Goal: Transaction & Acquisition: Purchase product/service

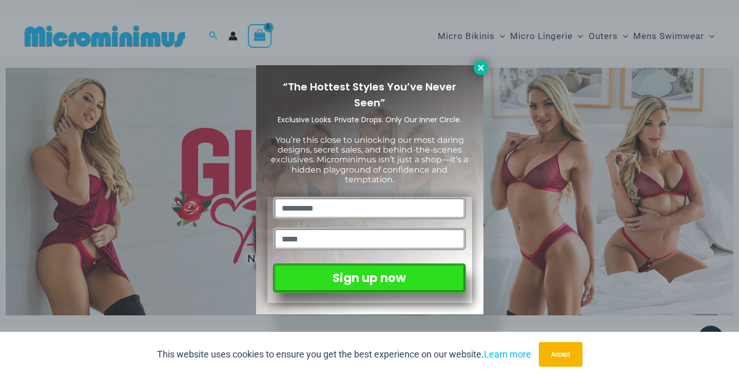
click at [480, 68] on icon at bounding box center [481, 68] width 6 height 6
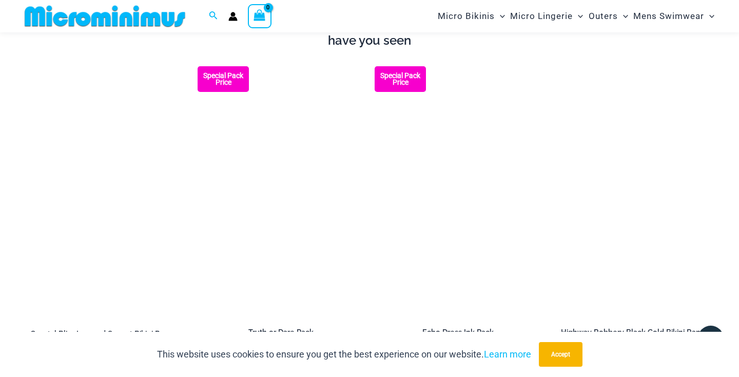
scroll to position [1107, 0]
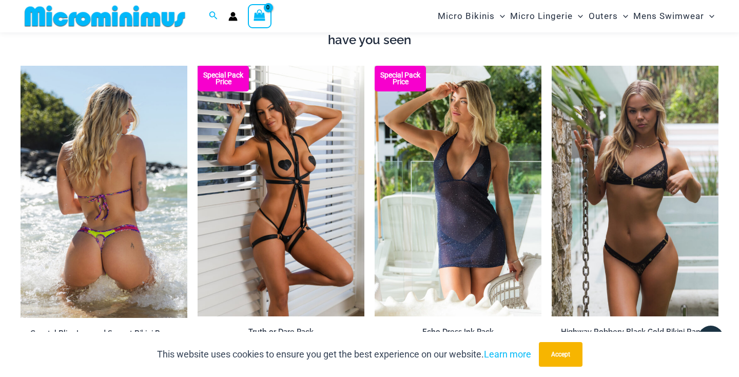
click at [125, 172] on img at bounding box center [104, 192] width 167 height 252
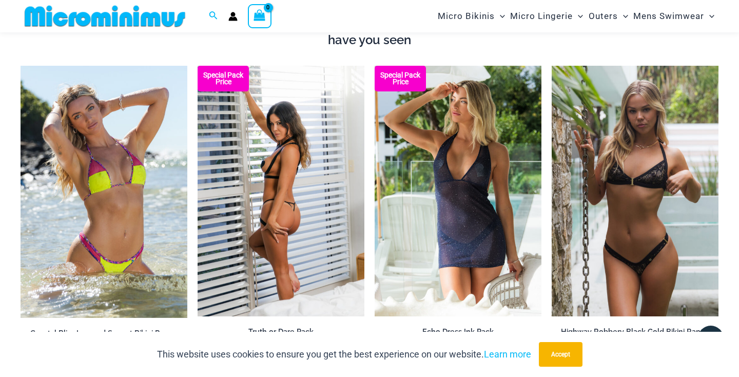
click at [262, 182] on img at bounding box center [281, 191] width 167 height 251
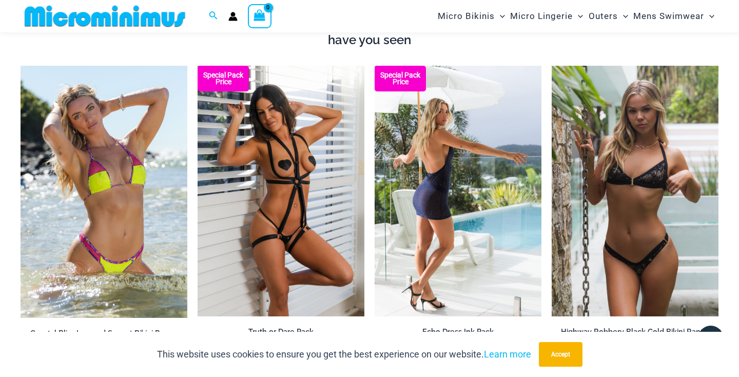
scroll to position [1108, 0]
click at [441, 195] on img at bounding box center [458, 190] width 167 height 251
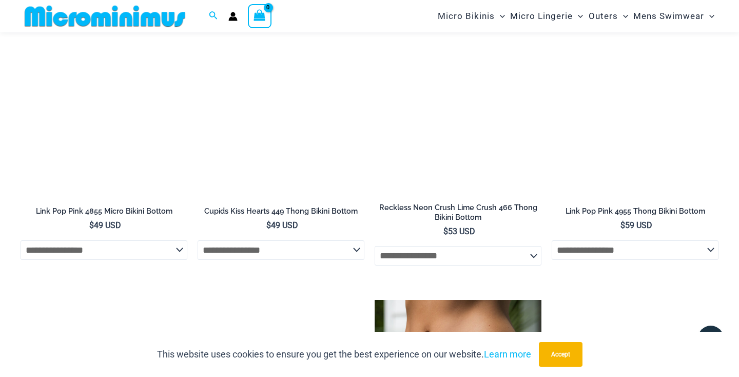
scroll to position [2492, 0]
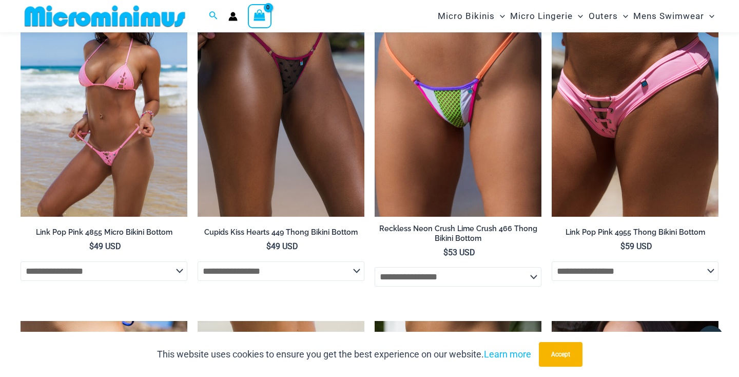
click at [143, 134] on img at bounding box center [104, 91] width 167 height 251
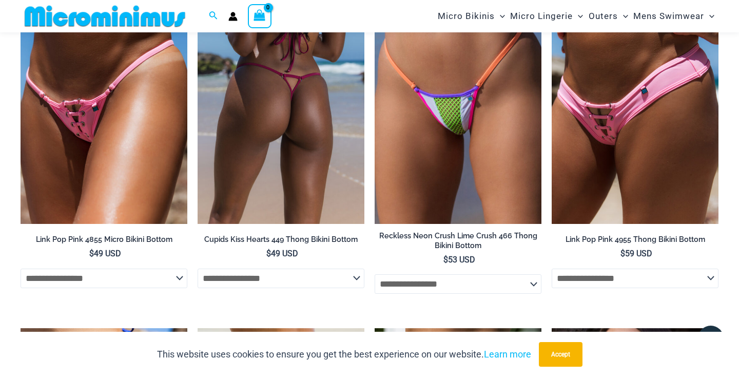
scroll to position [2484, 0]
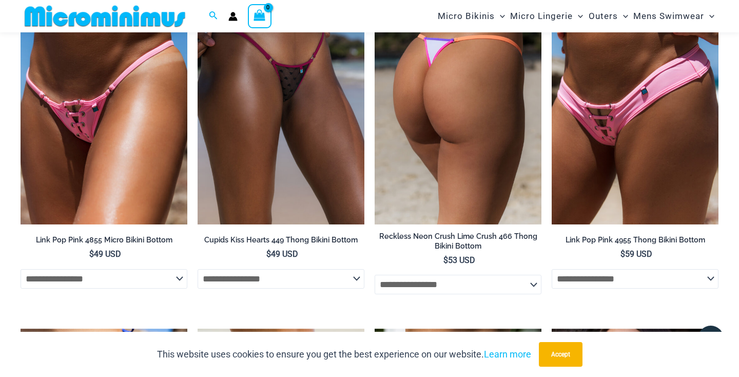
click at [478, 105] on img at bounding box center [458, 99] width 167 height 251
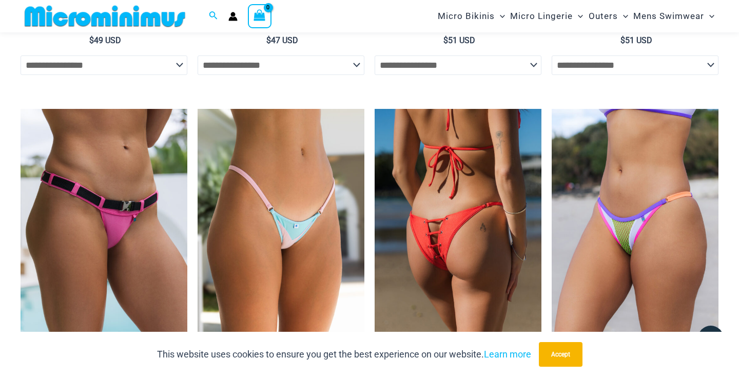
scroll to position [3055, 0]
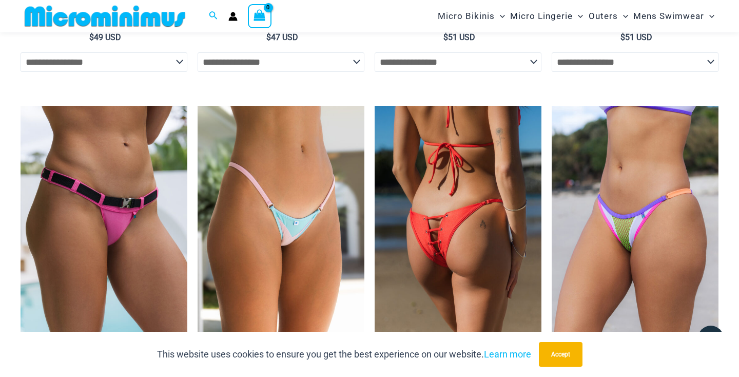
click at [471, 222] on img at bounding box center [458, 231] width 167 height 251
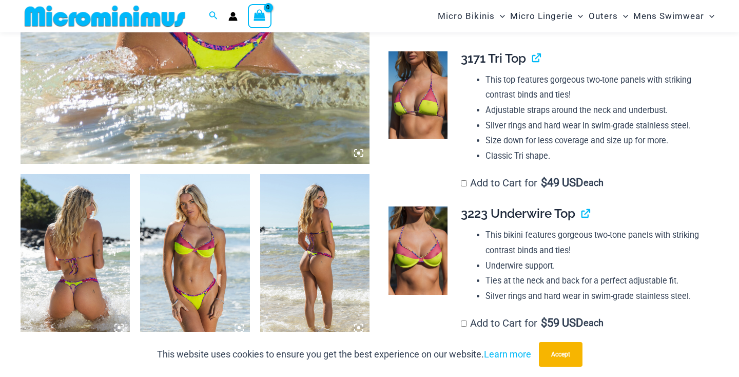
scroll to position [466, 0]
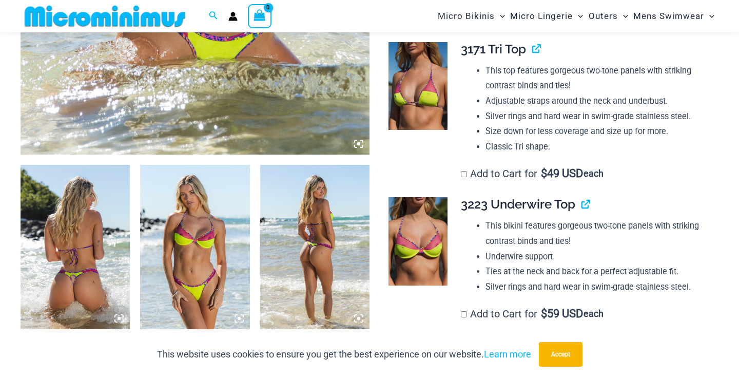
click at [77, 241] on img at bounding box center [75, 247] width 109 height 164
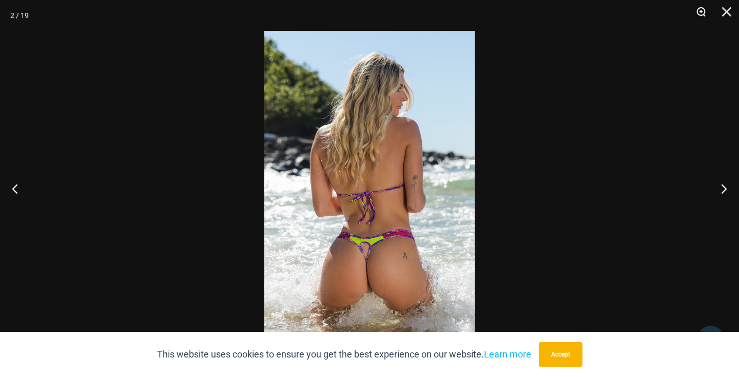
click at [701, 13] on button "Zoom" at bounding box center [698, 15] width 26 height 31
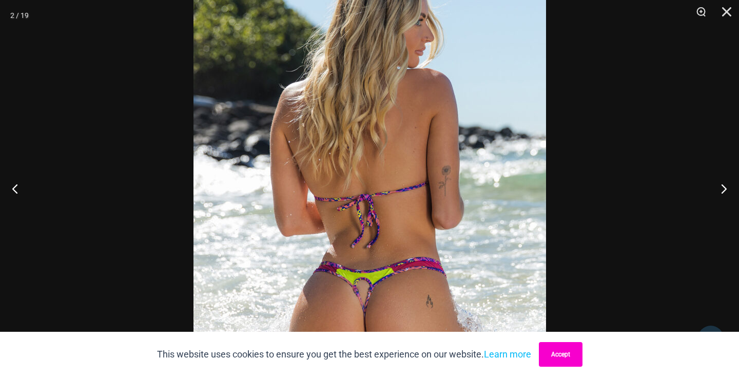
click at [555, 359] on button "Accept" at bounding box center [561, 354] width 44 height 25
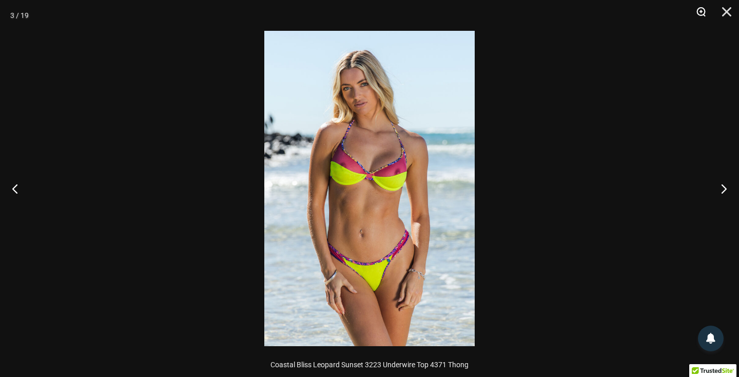
click at [702, 9] on button "Zoom" at bounding box center [698, 15] width 26 height 31
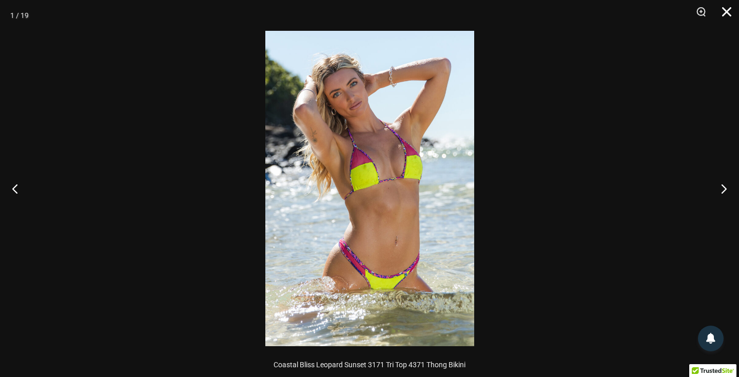
click at [724, 12] on button "Close" at bounding box center [723, 15] width 26 height 31
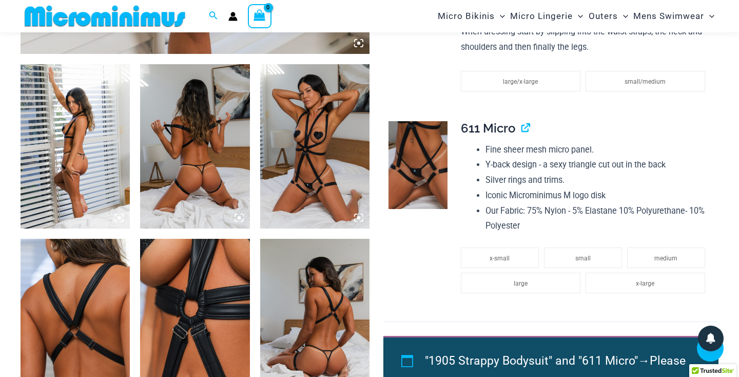
scroll to position [519, 0]
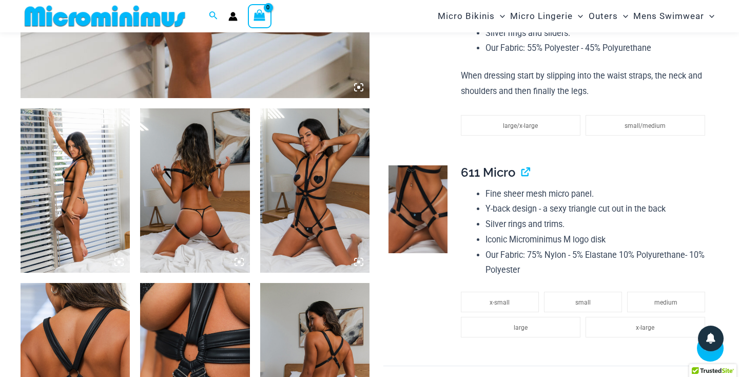
click at [98, 152] on img at bounding box center [75, 190] width 109 height 164
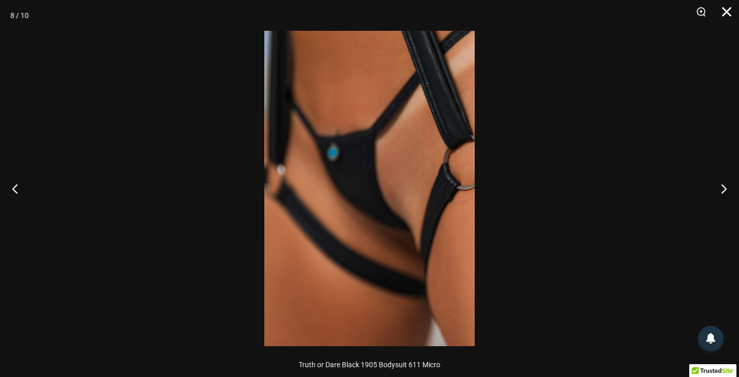
click at [730, 13] on button "Close" at bounding box center [723, 15] width 26 height 31
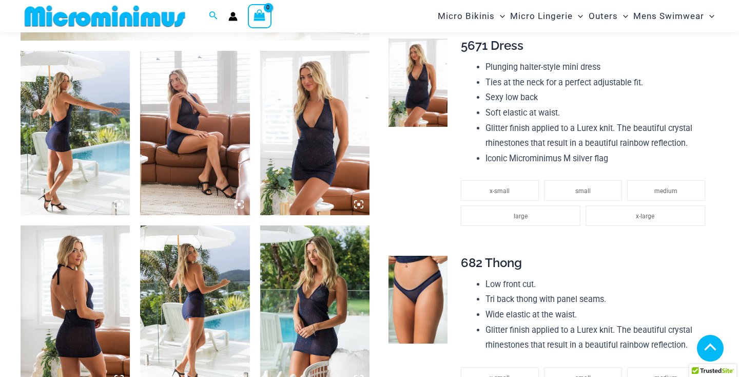
scroll to position [601, 0]
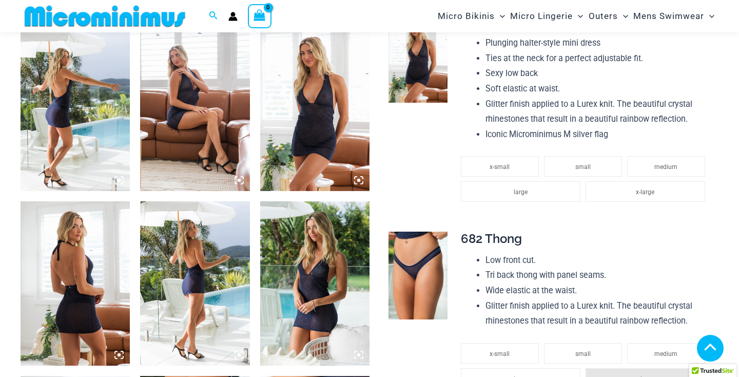
click at [101, 125] on img at bounding box center [75, 109] width 109 height 164
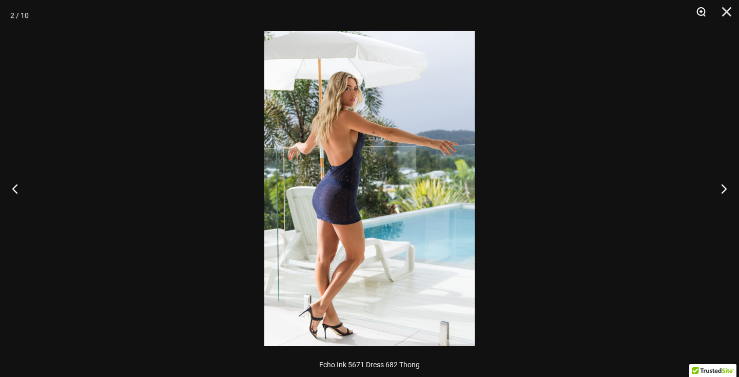
click at [704, 13] on button "Zoom" at bounding box center [698, 15] width 26 height 31
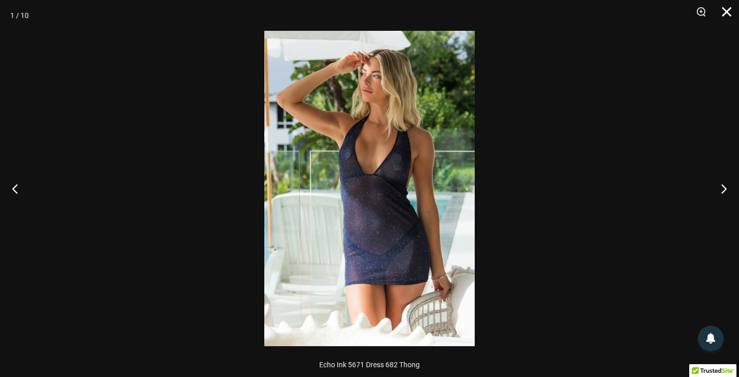
click at [728, 12] on button "Close" at bounding box center [723, 15] width 26 height 31
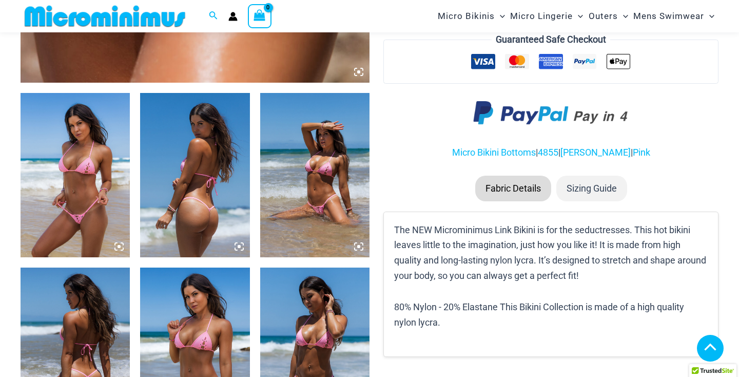
scroll to position [539, 0]
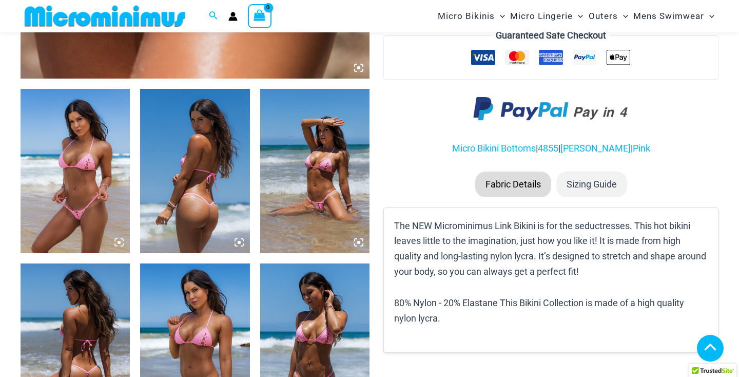
click at [80, 171] on img at bounding box center [75, 171] width 109 height 164
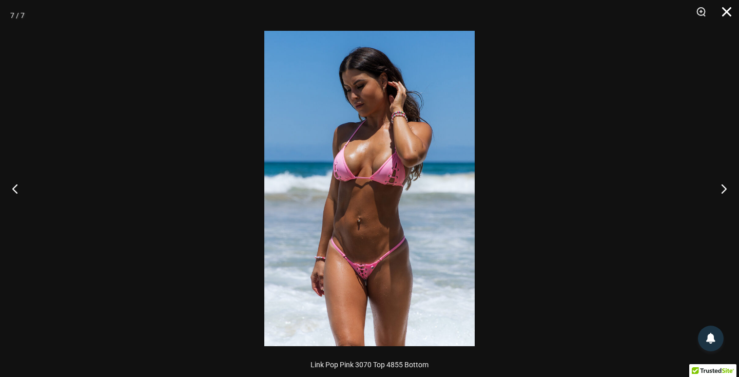
click at [725, 16] on button "Close" at bounding box center [723, 15] width 26 height 31
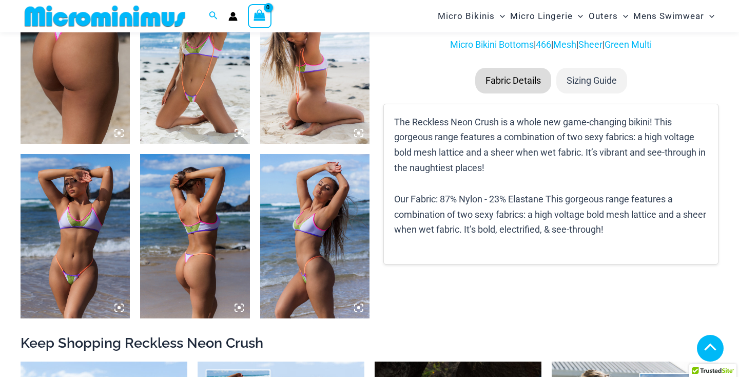
scroll to position [621, 0]
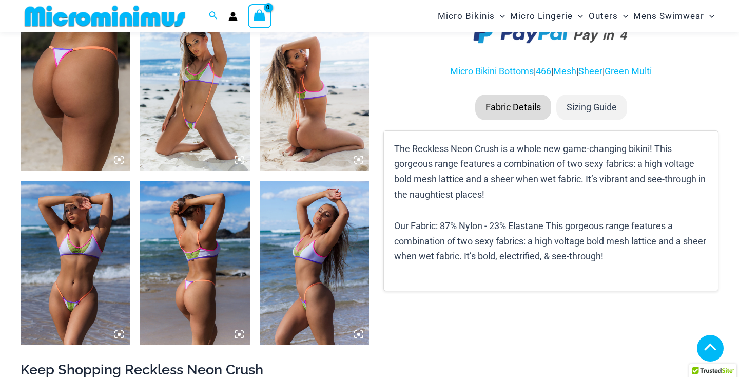
click at [96, 106] on img at bounding box center [75, 88] width 109 height 164
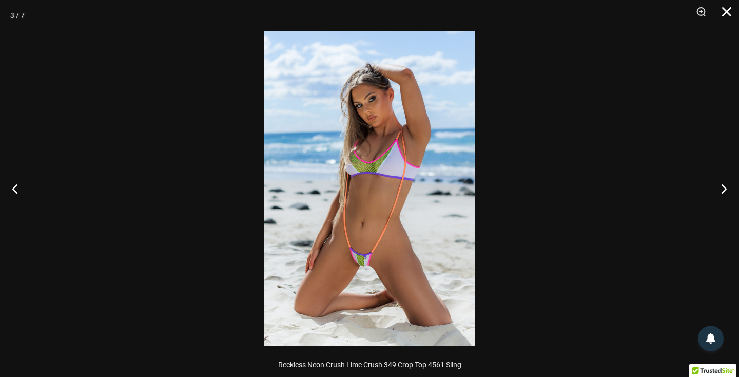
click at [729, 12] on button "Close" at bounding box center [723, 15] width 26 height 31
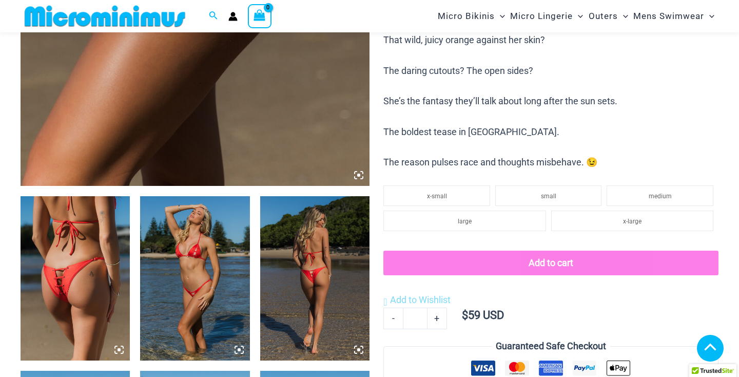
scroll to position [455, 0]
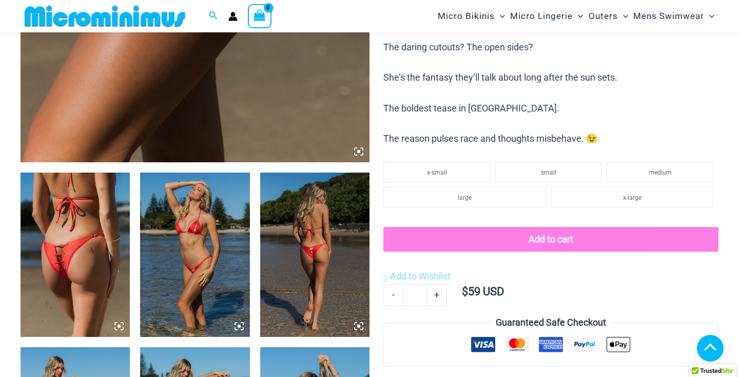
click at [61, 260] on img at bounding box center [75, 254] width 109 height 164
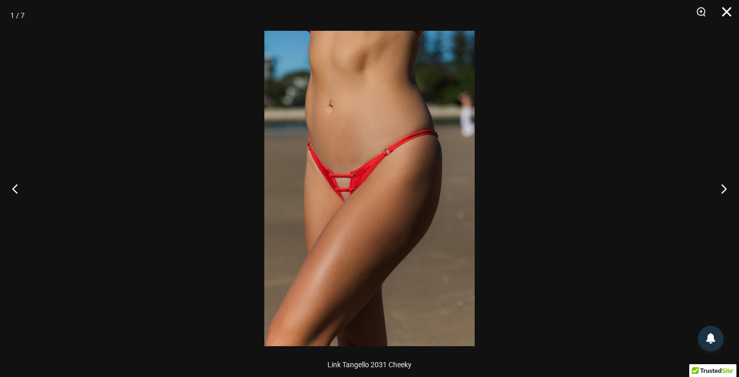
click at [727, 6] on button "Close" at bounding box center [723, 15] width 26 height 31
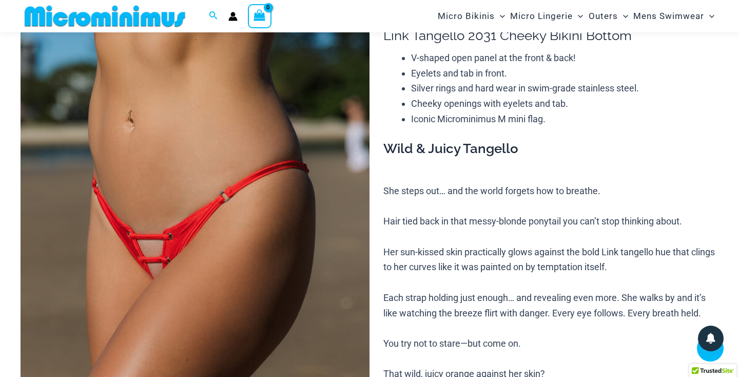
scroll to position [9, 0]
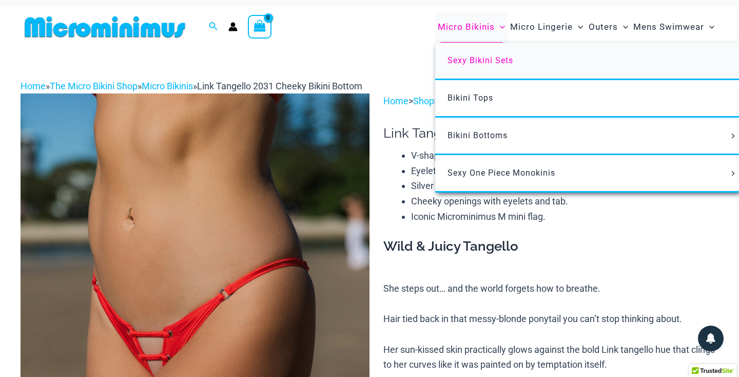
click at [483, 61] on span "Sexy Bikini Sets" at bounding box center [481, 60] width 66 height 10
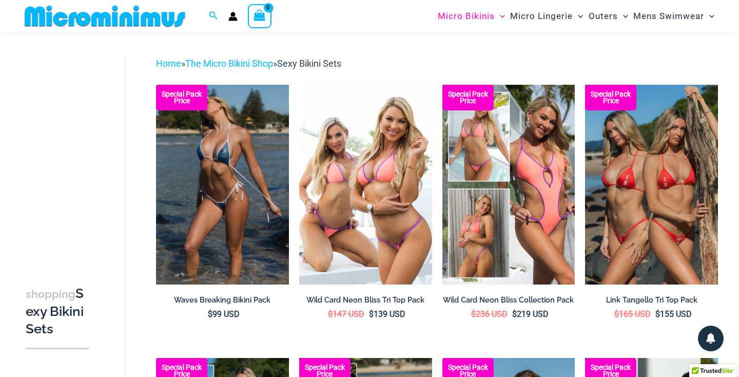
scroll to position [26, 0]
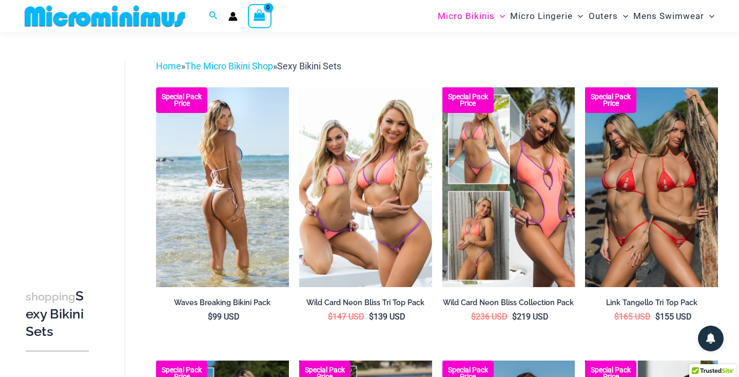
click at [229, 146] on img at bounding box center [222, 186] width 133 height 199
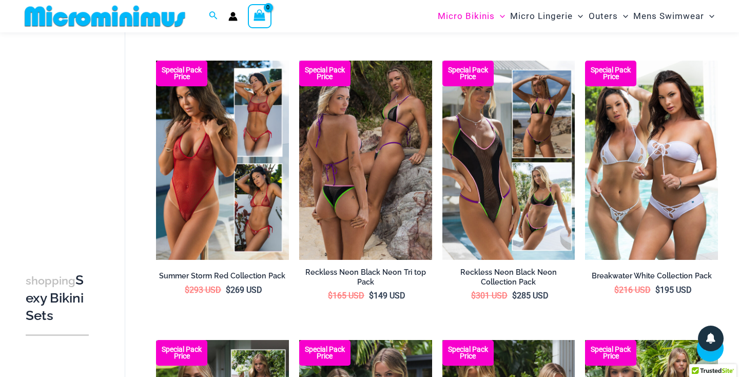
scroll to position [604, 0]
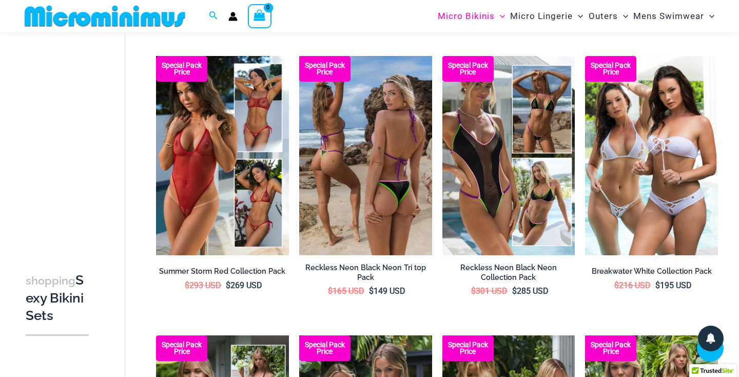
click at [366, 159] on img at bounding box center [365, 155] width 133 height 199
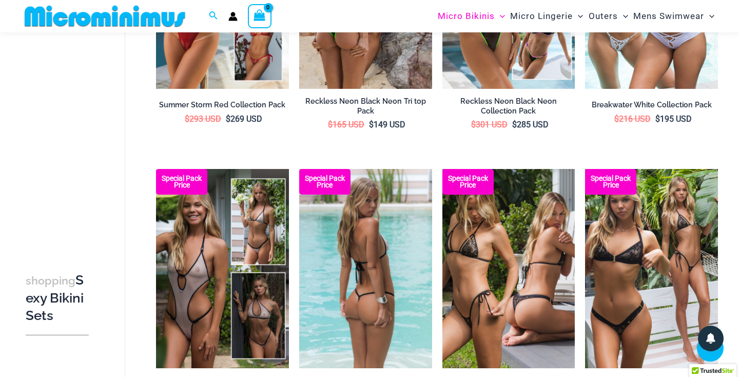
scroll to position [784, 0]
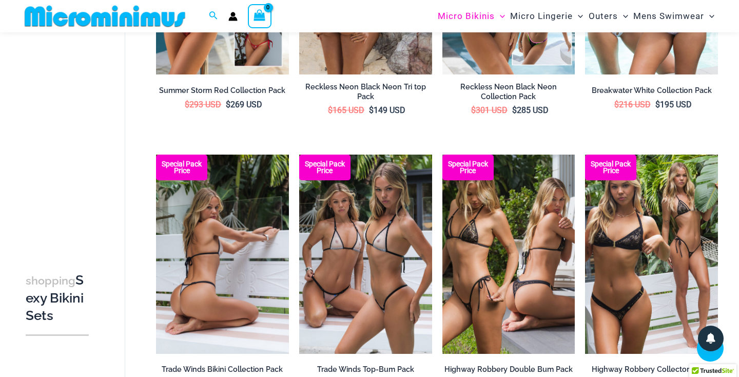
click at [230, 198] on img at bounding box center [222, 254] width 133 height 199
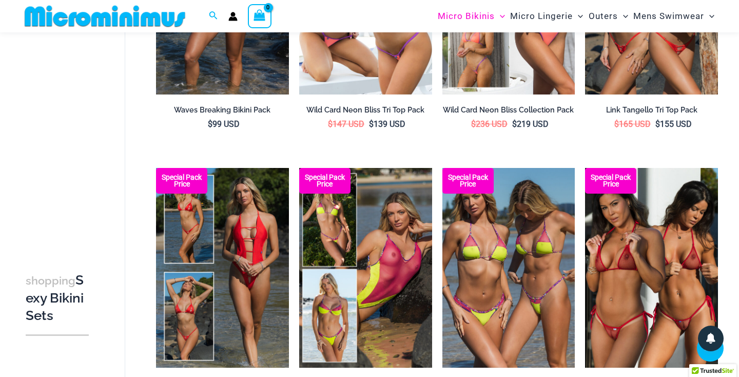
scroll to position [219, 0]
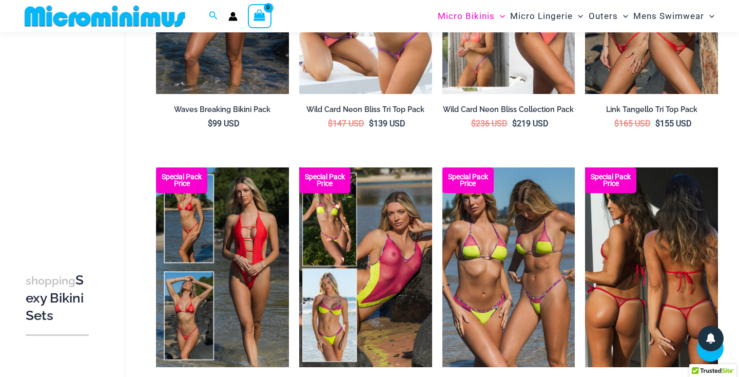
click at [685, 275] on img at bounding box center [651, 266] width 133 height 199
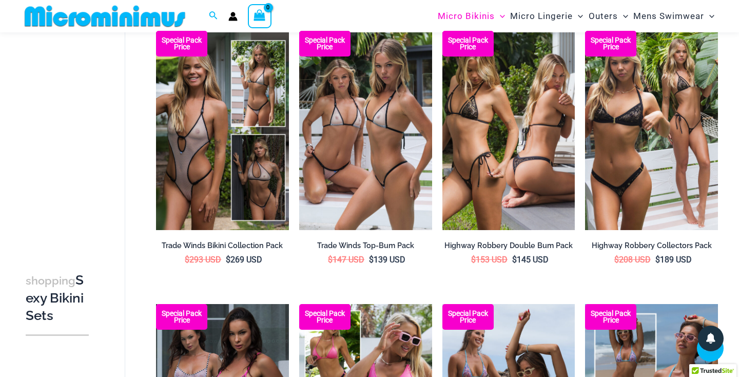
scroll to position [908, 0]
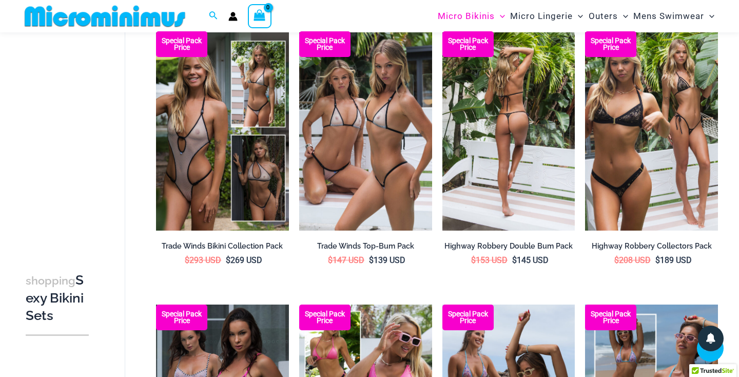
click at [543, 140] on img at bounding box center [509, 130] width 133 height 199
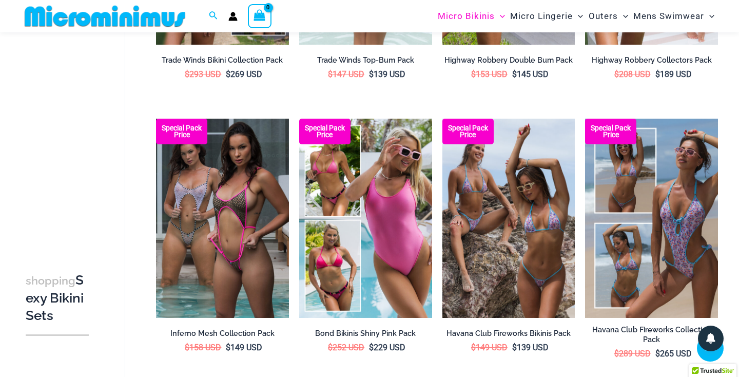
scroll to position [1139, 0]
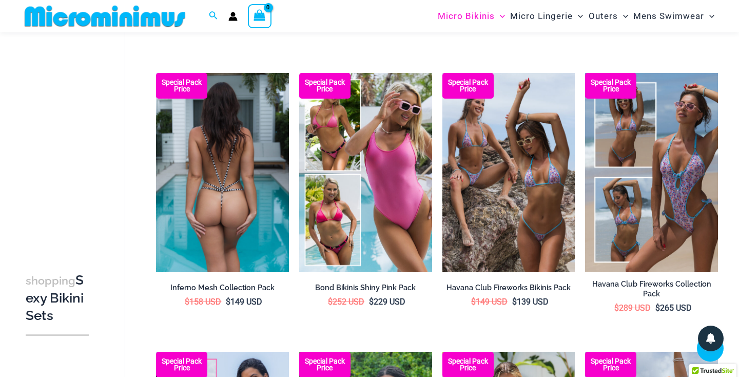
click at [254, 195] on img at bounding box center [222, 172] width 133 height 199
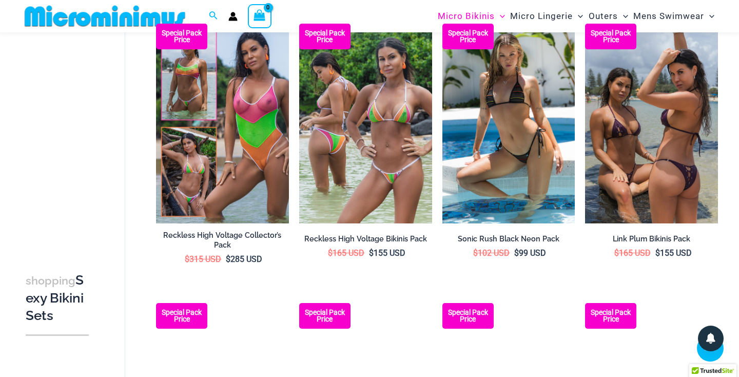
scroll to position [1460, 0]
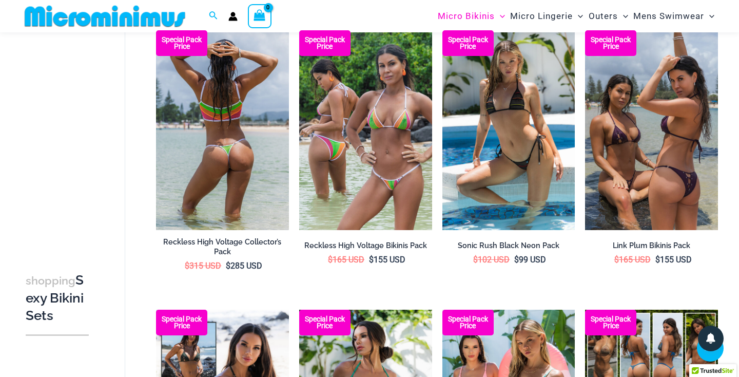
click at [218, 139] on img at bounding box center [222, 129] width 133 height 199
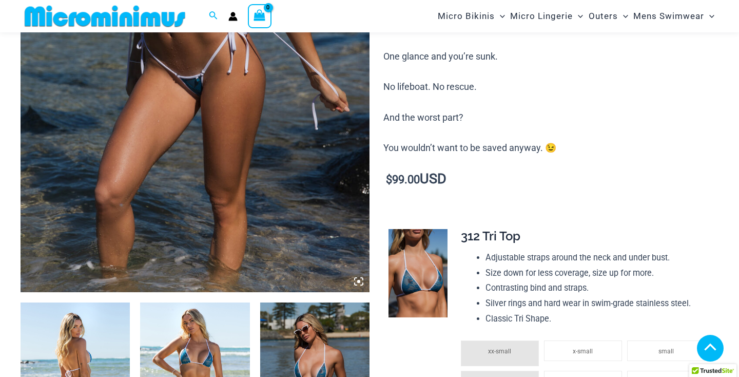
scroll to position [335, 0]
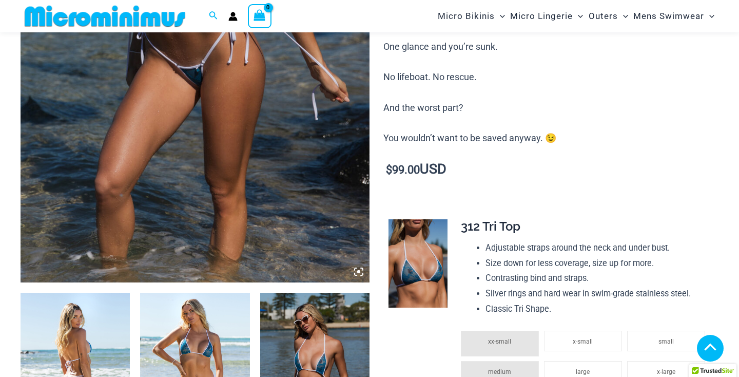
click at [84, 319] on img at bounding box center [75, 375] width 109 height 164
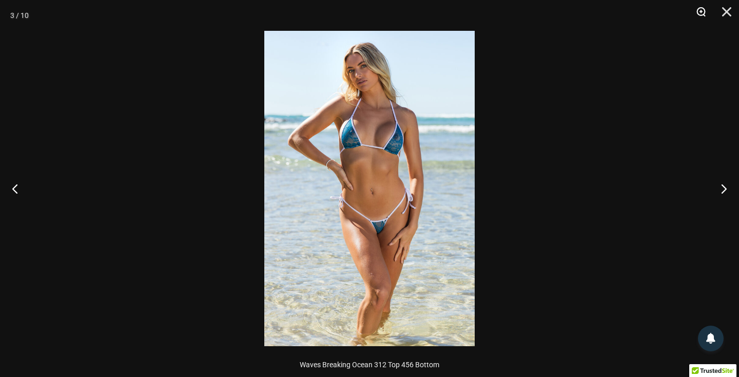
click at [700, 14] on button "Zoom" at bounding box center [698, 15] width 26 height 31
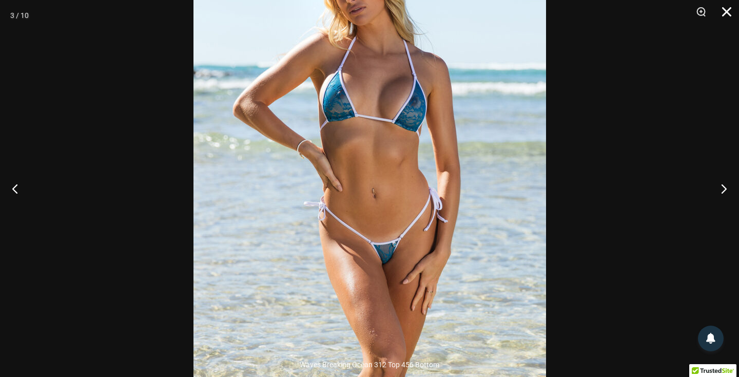
click at [730, 11] on button "Close" at bounding box center [723, 15] width 26 height 31
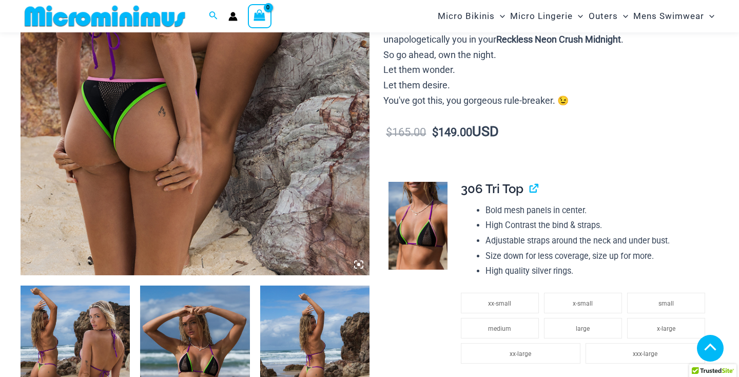
scroll to position [359, 0]
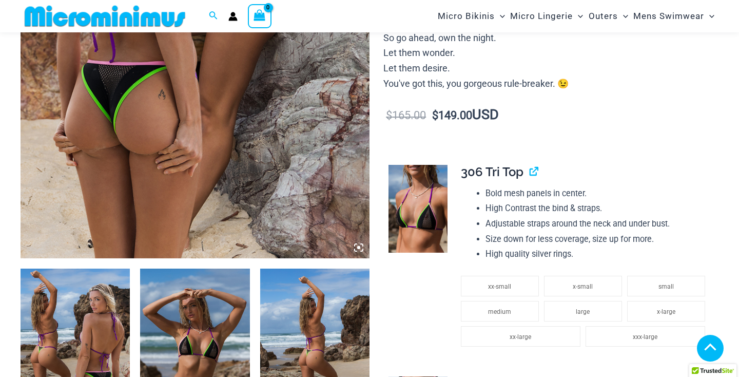
click at [78, 320] on img at bounding box center [75, 350] width 109 height 164
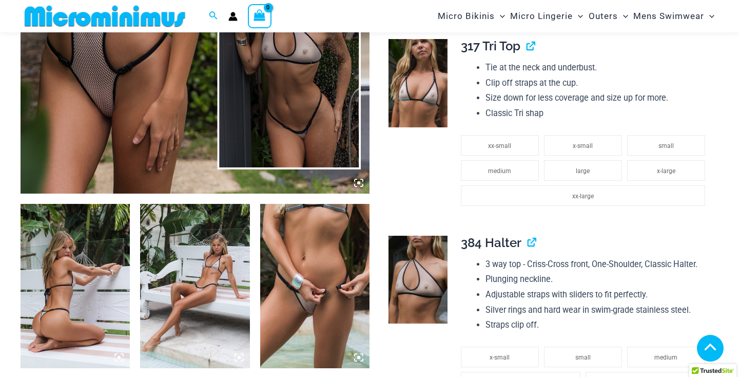
scroll to position [438, 0]
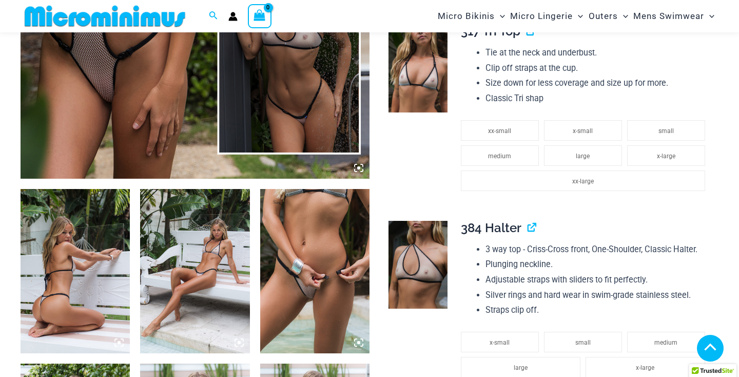
click at [82, 275] on img at bounding box center [75, 271] width 109 height 164
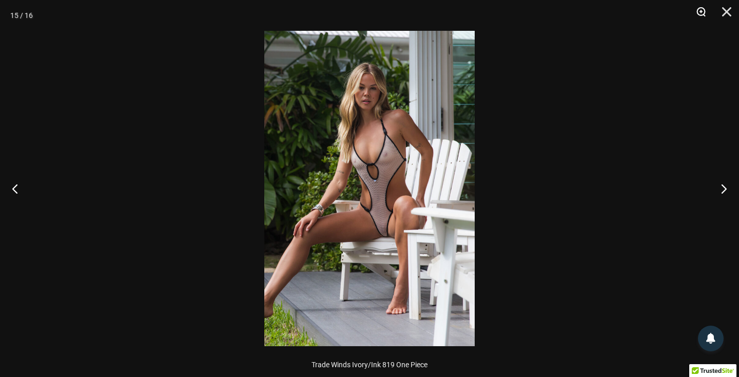
click at [704, 12] on button "Zoom" at bounding box center [698, 15] width 26 height 31
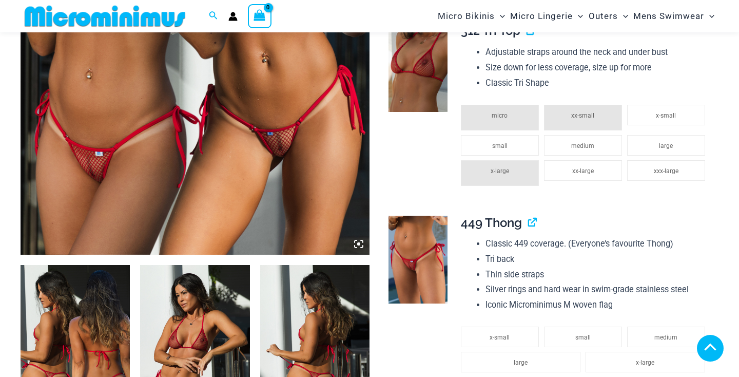
scroll to position [411, 0]
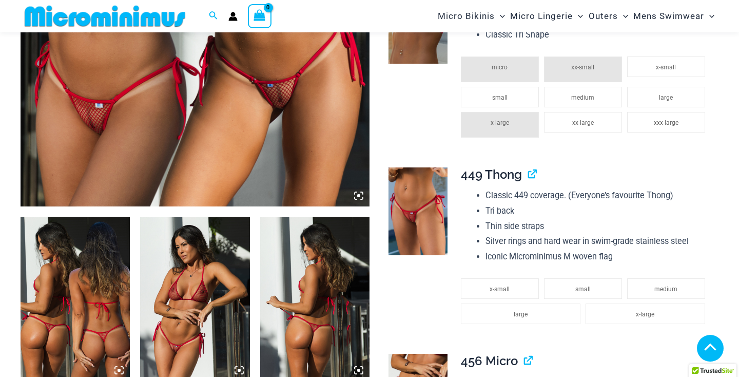
click at [67, 286] on img at bounding box center [75, 299] width 109 height 164
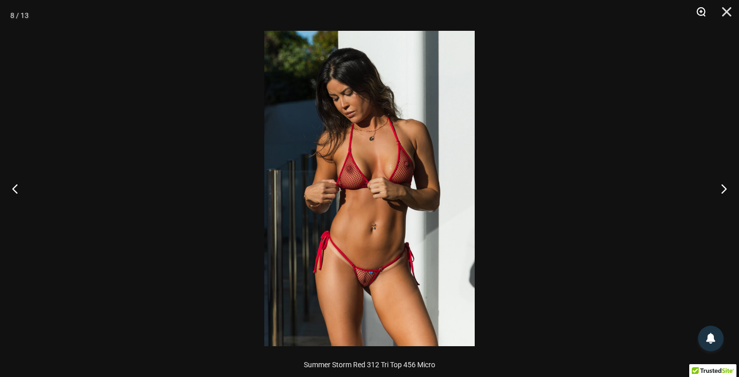
click at [700, 10] on button "Zoom" at bounding box center [698, 15] width 26 height 31
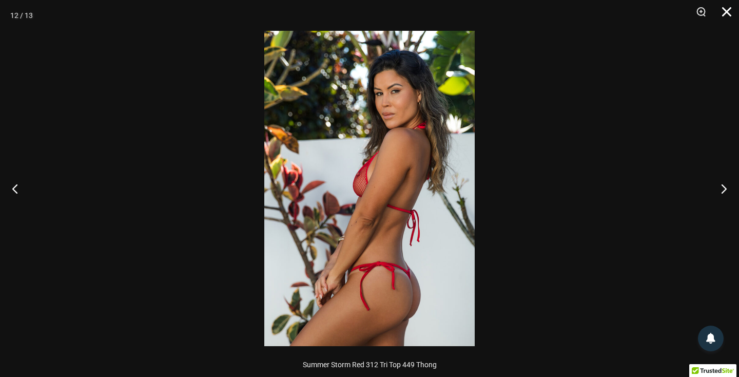
click at [727, 9] on button "Close" at bounding box center [723, 15] width 26 height 31
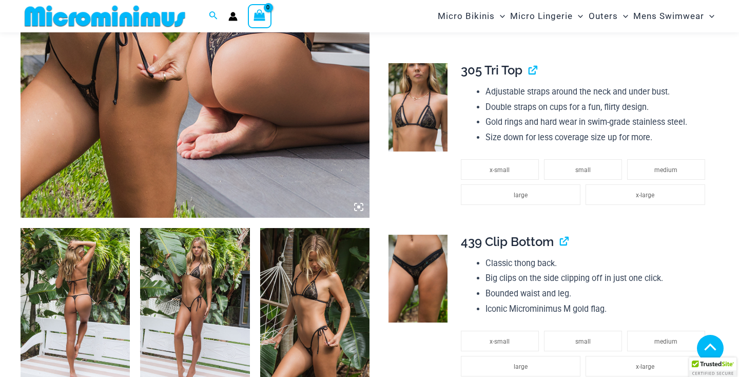
scroll to position [408, 0]
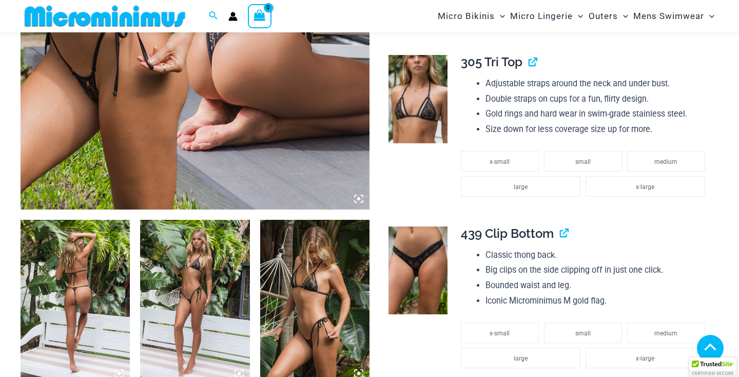
click at [52, 304] on img at bounding box center [75, 302] width 109 height 164
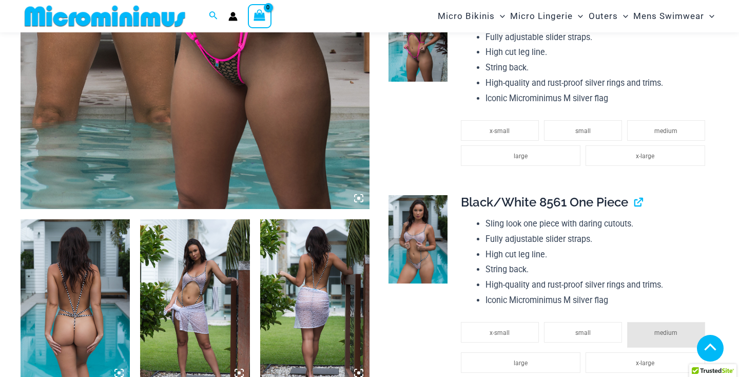
scroll to position [417, 0]
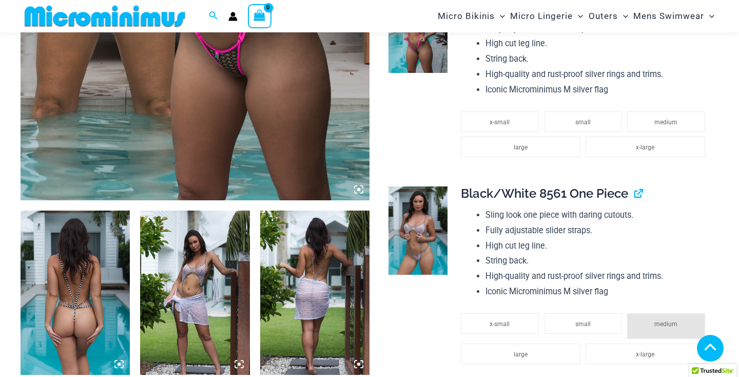
click at [75, 275] on img at bounding box center [75, 292] width 109 height 164
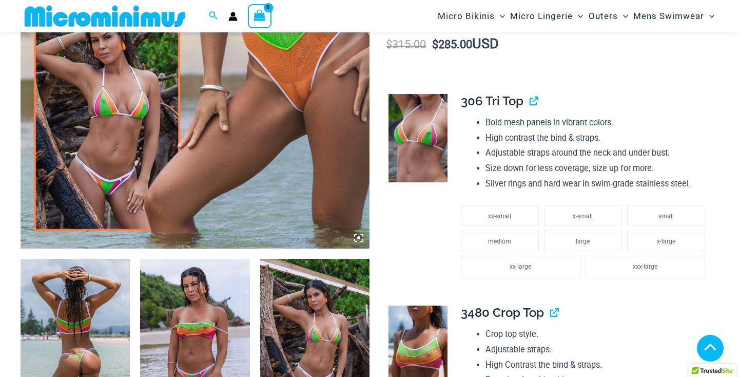
scroll to position [389, 0]
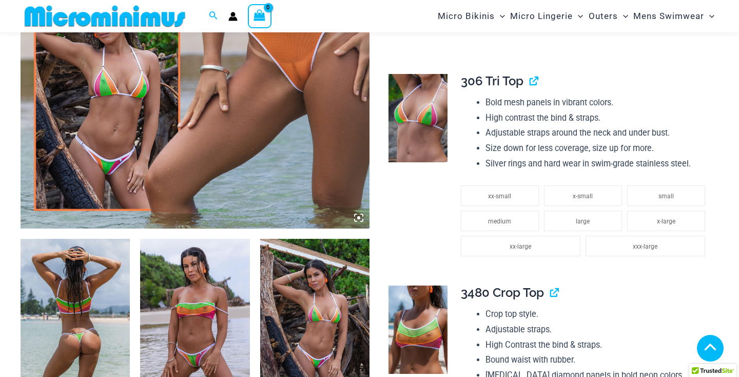
click at [49, 320] on img at bounding box center [75, 321] width 109 height 164
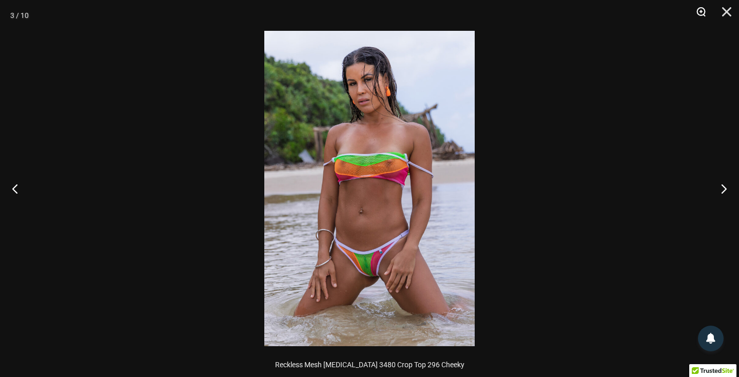
click at [700, 14] on button "Zoom" at bounding box center [698, 15] width 26 height 31
